Goal: Information Seeking & Learning: Learn about a topic

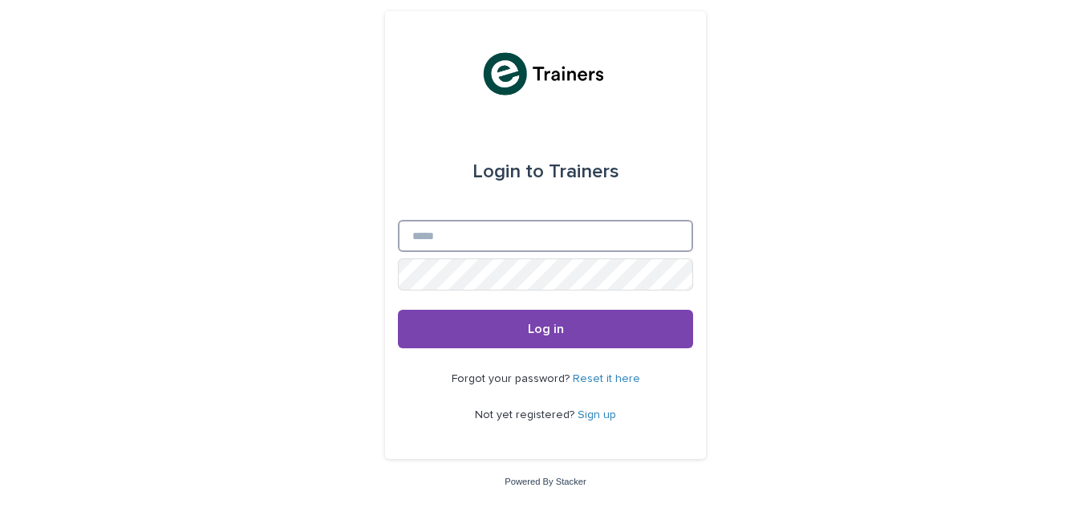
click at [476, 235] on input "Email" at bounding box center [545, 236] width 295 height 32
type input "**********"
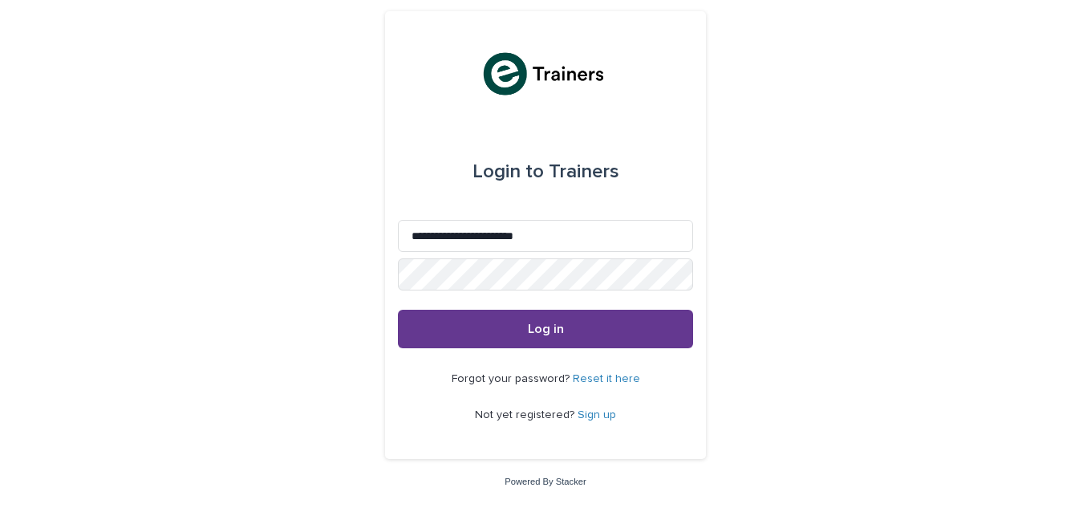
click at [550, 327] on span "Log in" at bounding box center [546, 329] width 36 height 13
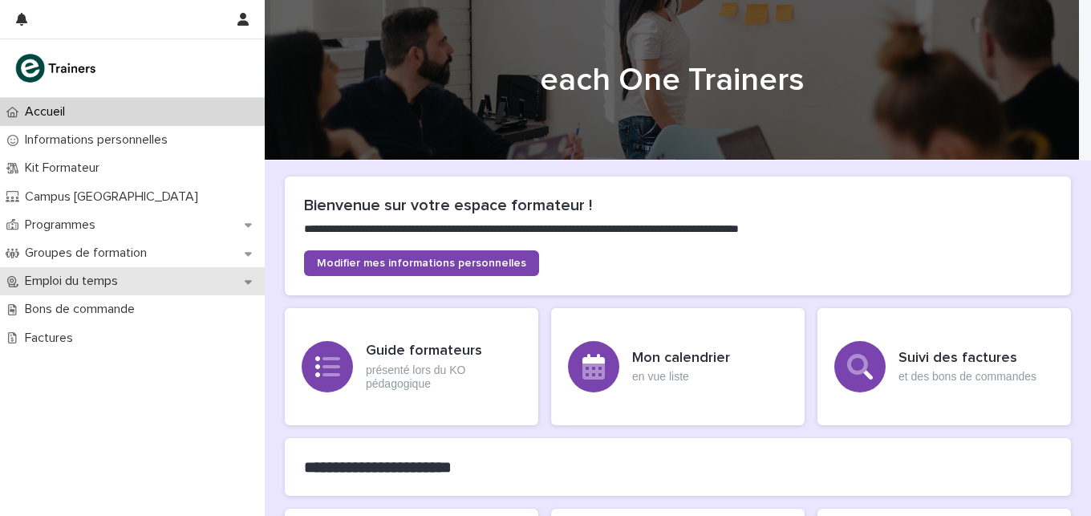
click at [112, 283] on p "Emploi du temps" at bounding box center [74, 281] width 112 height 15
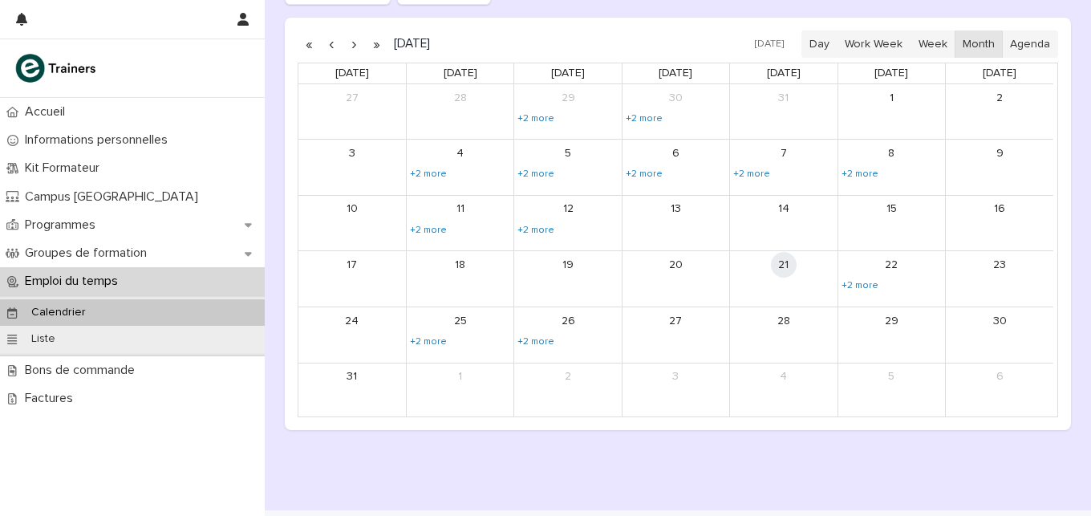
scroll to position [259, 0]
click at [887, 270] on link "22" at bounding box center [892, 264] width 26 height 26
click at [861, 286] on link "+2 more" at bounding box center [860, 284] width 40 height 13
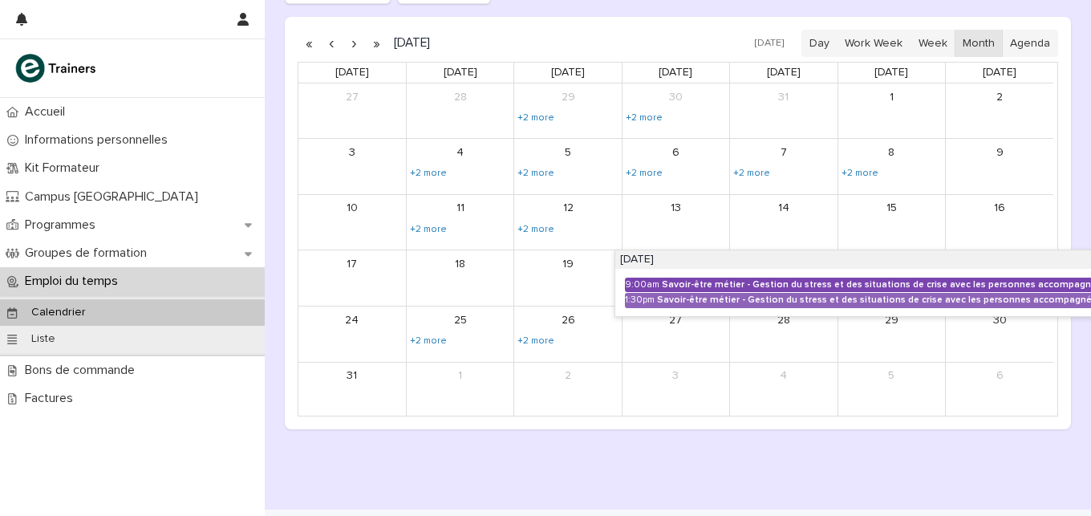
click at [855, 283] on div "Savoir-être métier - Gestion du stress et des situations de crise avec les pers…" at bounding box center [884, 284] width 445 height 11
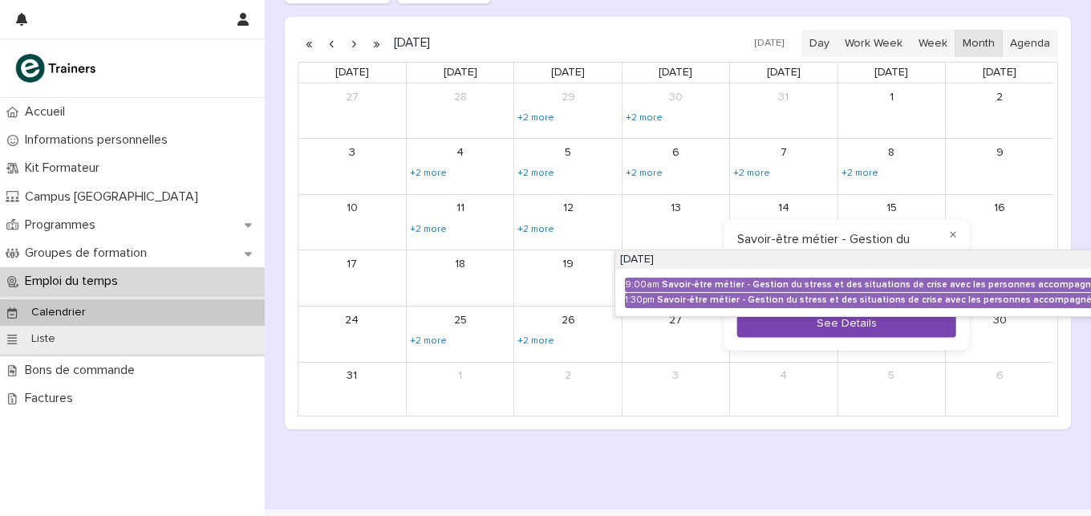
click at [844, 328] on button "See Details" at bounding box center [846, 324] width 219 height 26
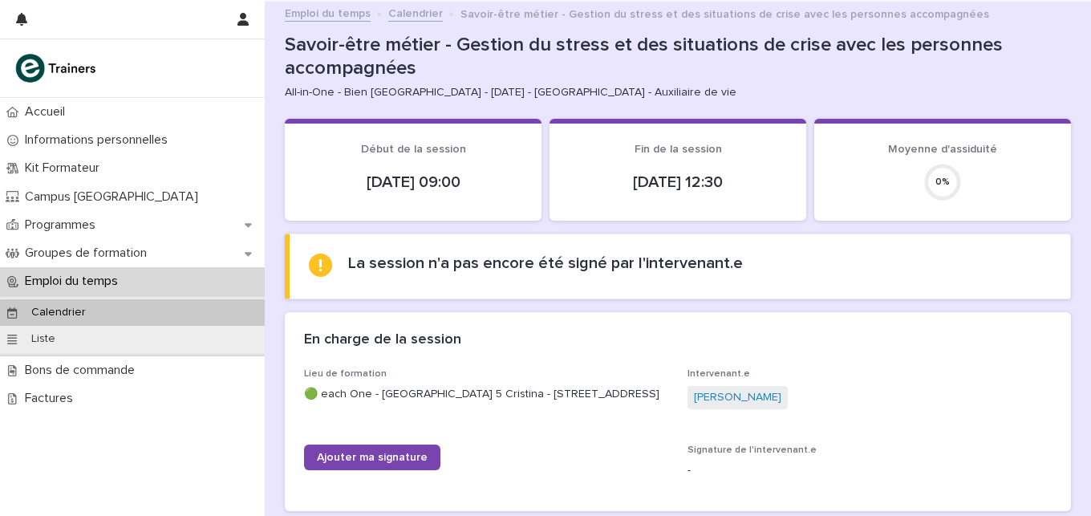
click at [844, 328] on div "En charge de la session" at bounding box center [678, 340] width 786 height 56
click at [244, 21] on icon "button" at bounding box center [242, 19] width 11 height 13
click at [166, 68] on p "Log Out" at bounding box center [196, 68] width 101 height 27
